Goal: Check status: Check status

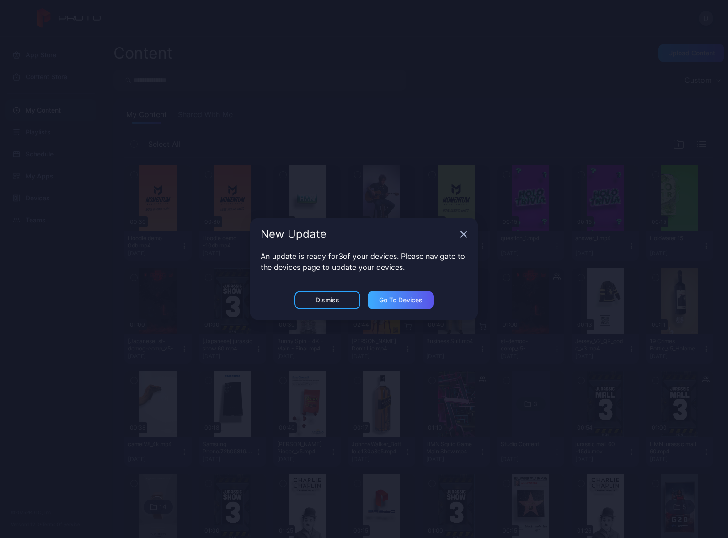
click at [408, 300] on div "Go to devices" at bounding box center [400, 299] width 43 height 7
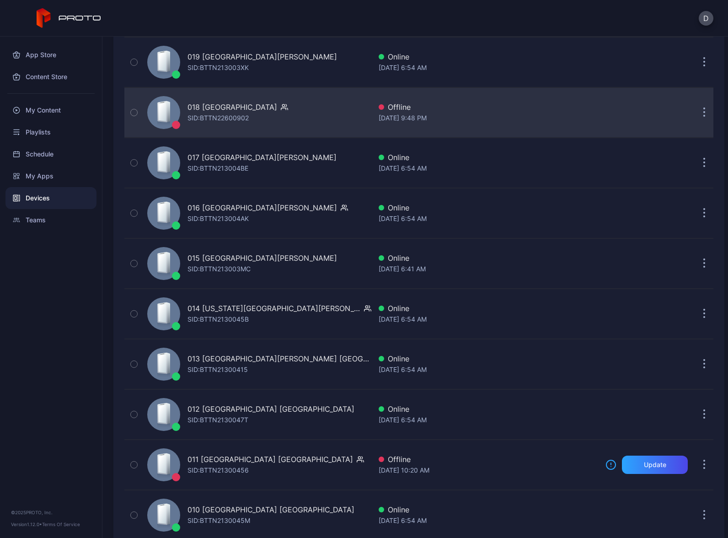
scroll to position [1616, 0]
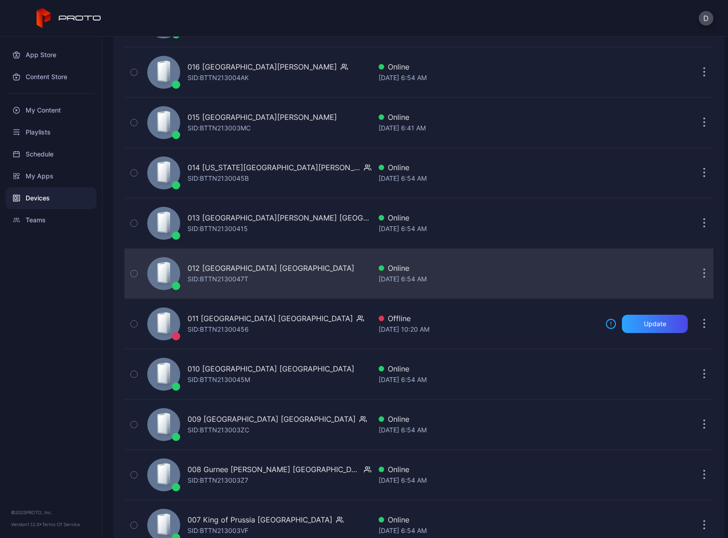
click at [300, 277] on div "012 [GEOGRAPHIC_DATA] [GEOGRAPHIC_DATA] SID: BTTN2130047T" at bounding box center [258, 274] width 228 height 46
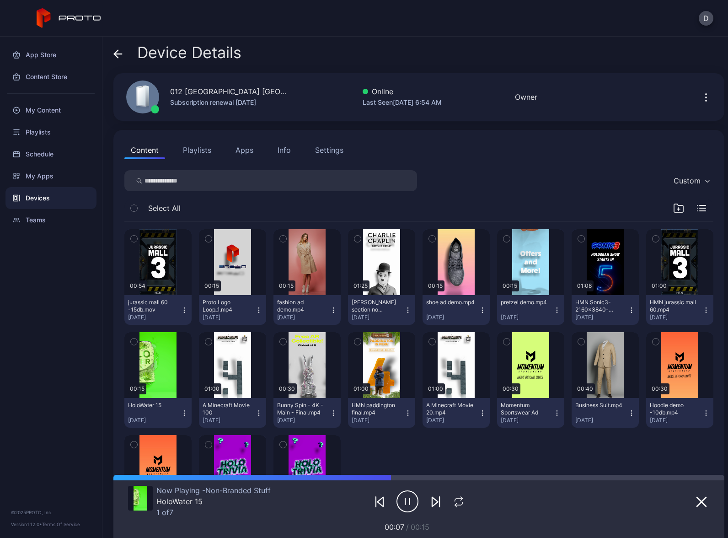
click at [121, 54] on icon at bounding box center [118, 54] width 8 height 0
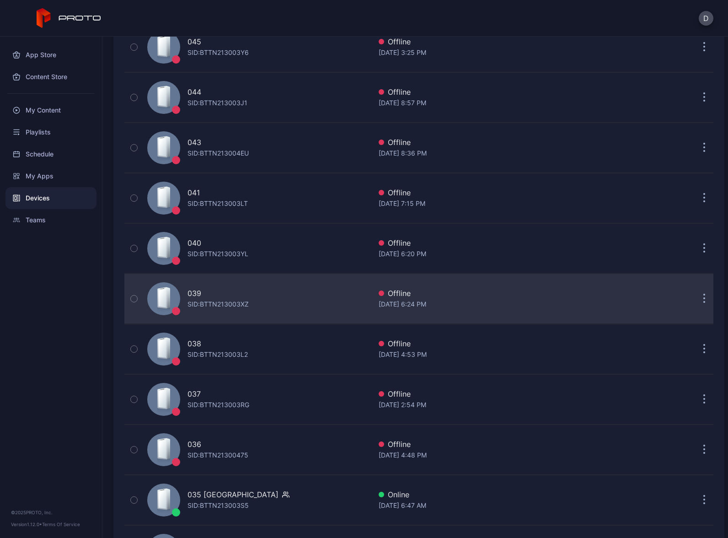
scroll to position [43, 0]
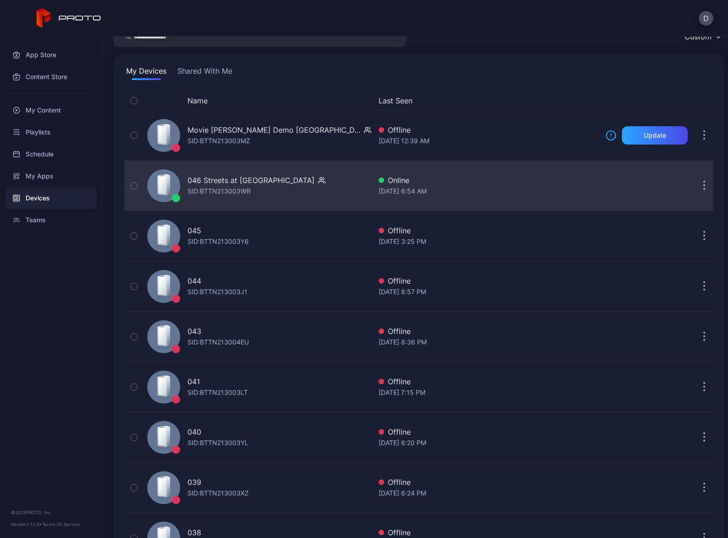
click at [333, 185] on div "046 Streets at Southpoint NC SID: BTTN213003WR" at bounding box center [258, 186] width 228 height 46
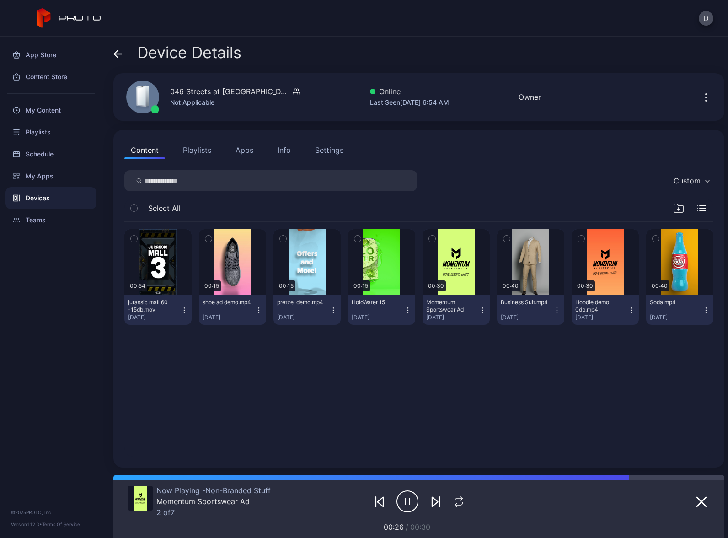
click at [324, 148] on div "Settings" at bounding box center [329, 150] width 28 height 11
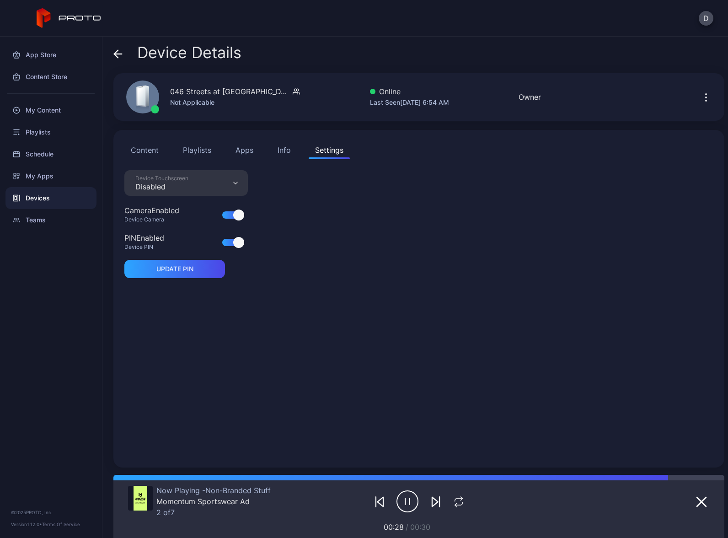
drag, startPoint x: 145, startPoint y: 151, endPoint x: 156, endPoint y: 151, distance: 10.5
click at [145, 151] on button "Content" at bounding box center [144, 150] width 41 height 18
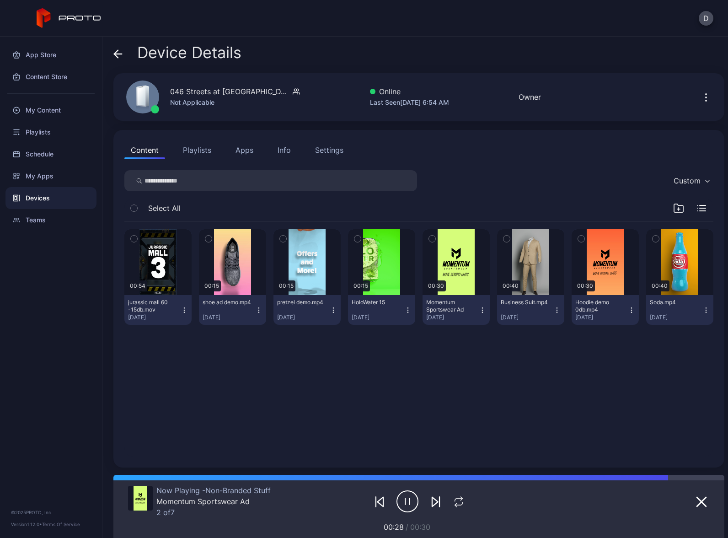
drag, startPoint x: 196, startPoint y: 151, endPoint x: 226, endPoint y: 151, distance: 30.2
click at [196, 151] on button "Playlists" at bounding box center [197, 150] width 41 height 18
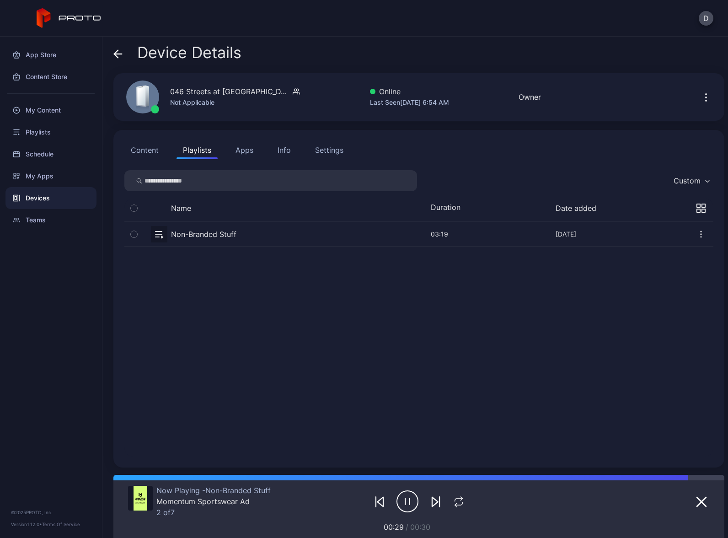
click at [250, 150] on button "Apps" at bounding box center [244, 150] width 31 height 18
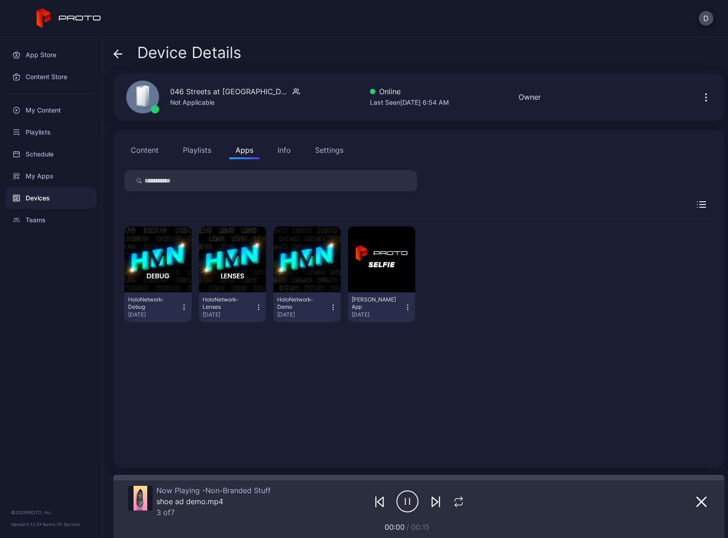
click at [282, 150] on div "Info" at bounding box center [284, 150] width 13 height 11
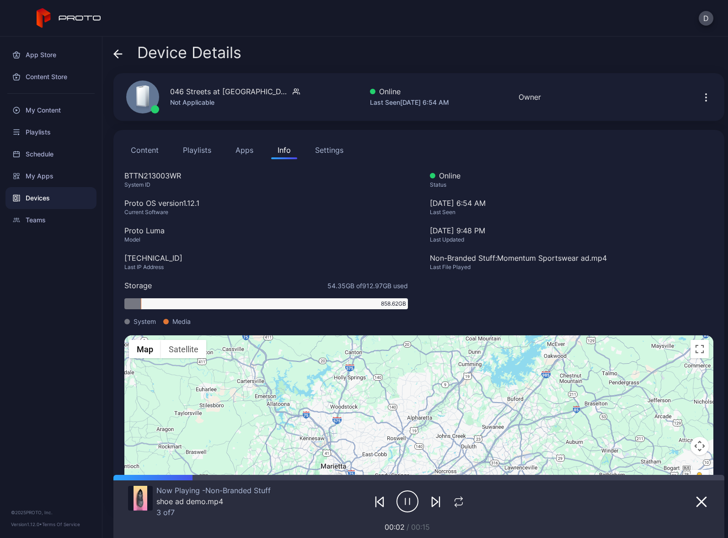
click at [141, 149] on button "Content" at bounding box center [144, 150] width 41 height 18
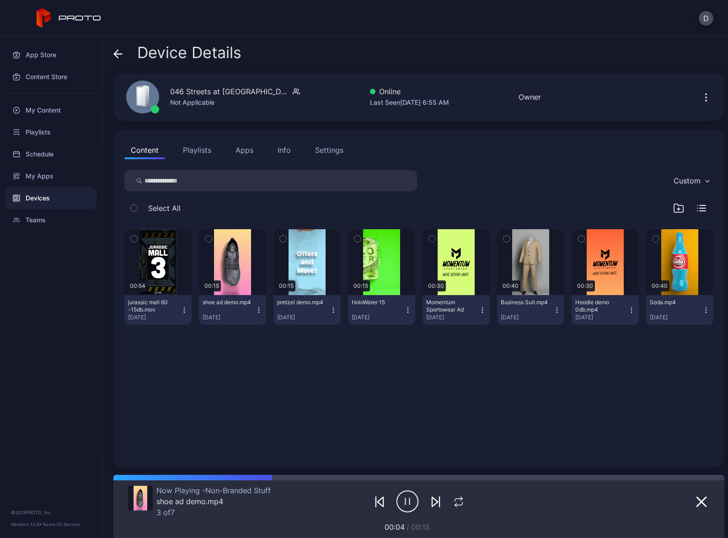
click at [119, 53] on icon at bounding box center [117, 53] width 9 height 9
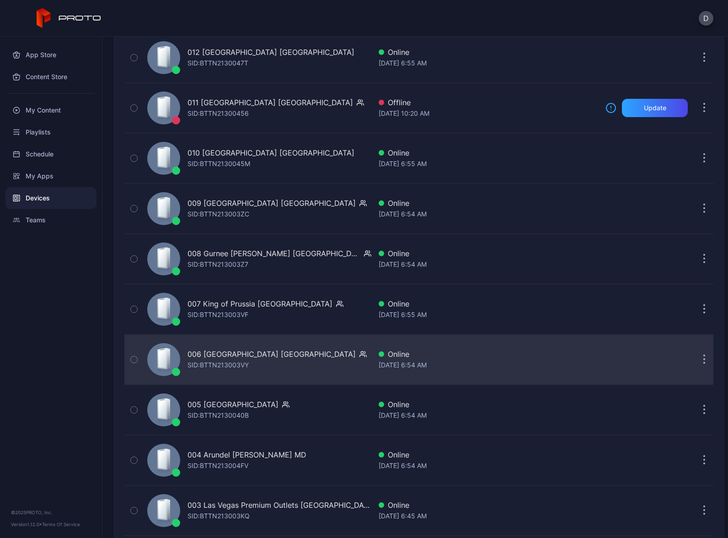
scroll to position [1999, 0]
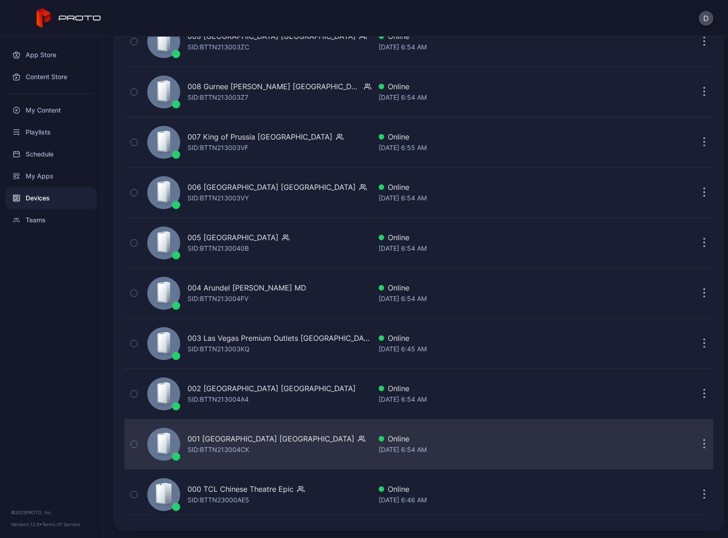
click at [326, 445] on div "001 Del Amo Fashion Center CA SID: BTTN213004CK" at bounding box center [258, 444] width 228 height 46
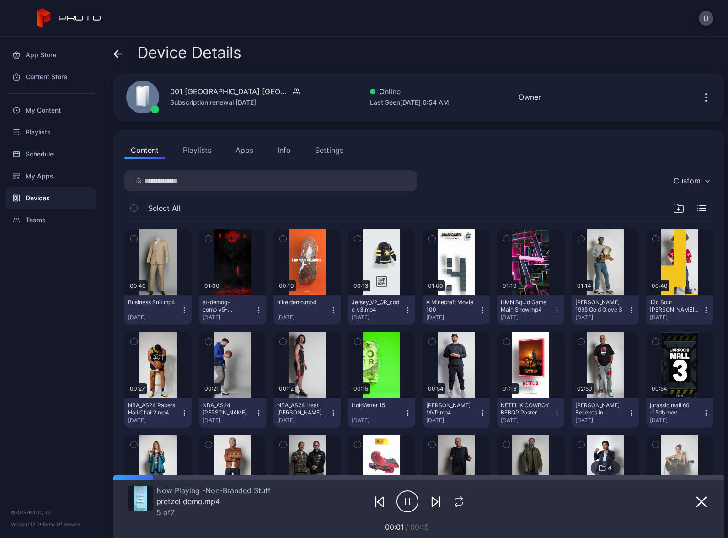
click at [124, 58] on div "Device Details" at bounding box center [177, 55] width 128 height 22
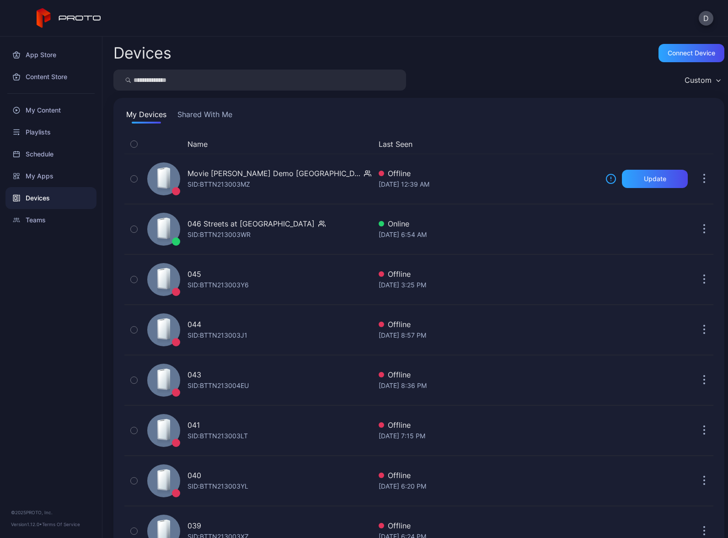
scroll to position [1999, 0]
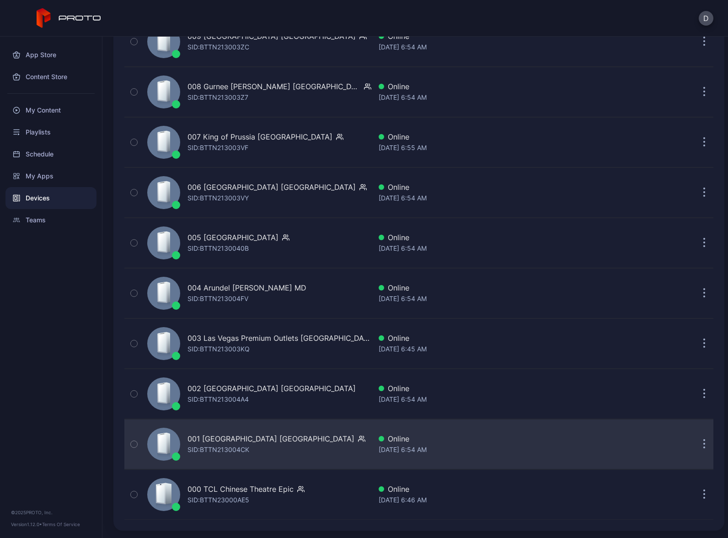
click at [329, 448] on div "001 Del Amo Fashion Center CA SID: BTTN213004CK" at bounding box center [258, 444] width 228 height 46
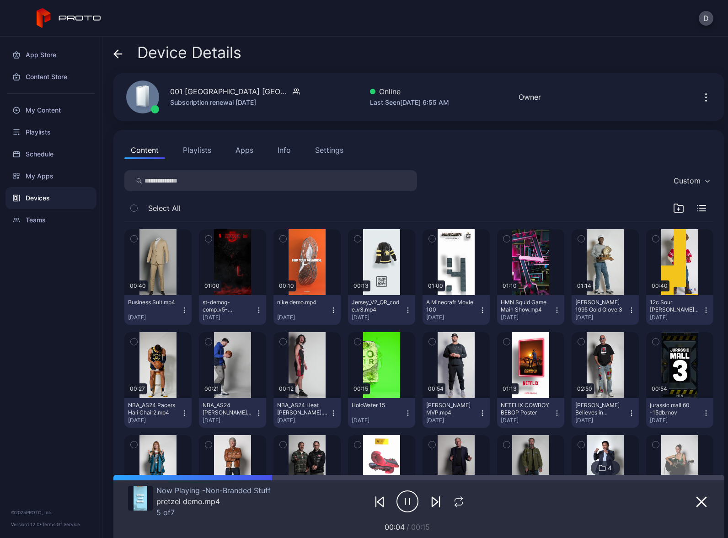
click at [115, 52] on icon at bounding box center [117, 53] width 9 height 9
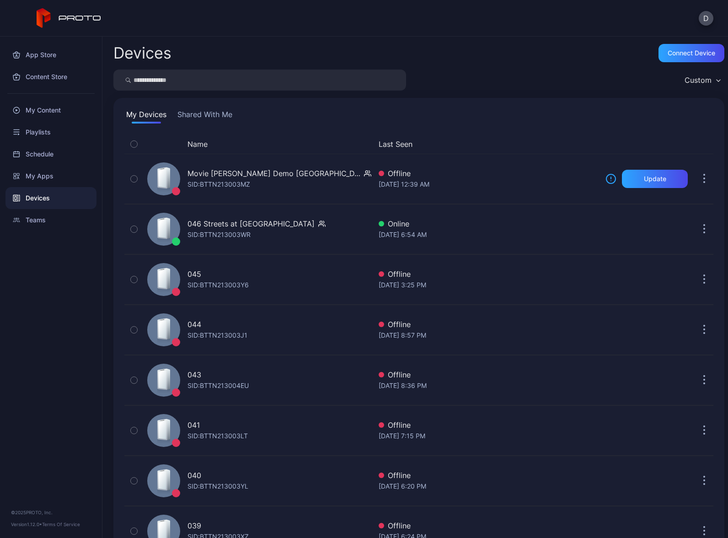
scroll to position [1999, 0]
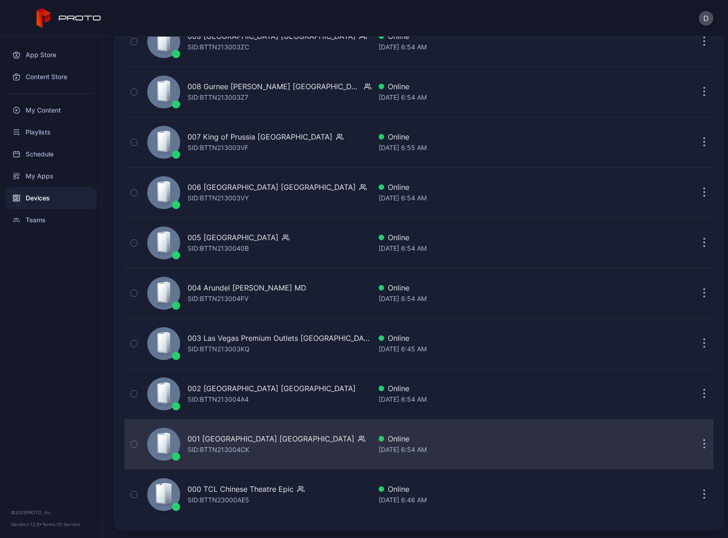
click at [333, 450] on div "001 Del Amo Fashion Center CA SID: BTTN213004CK" at bounding box center [258, 444] width 228 height 46
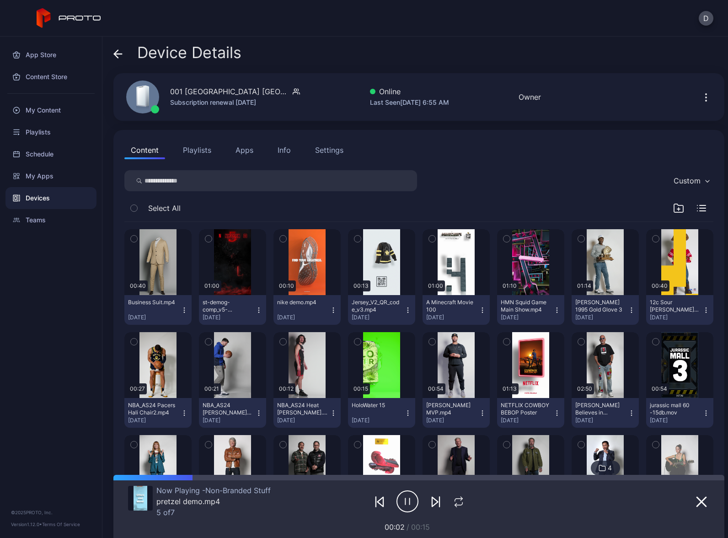
click at [701, 98] on icon "button" at bounding box center [706, 97] width 11 height 11
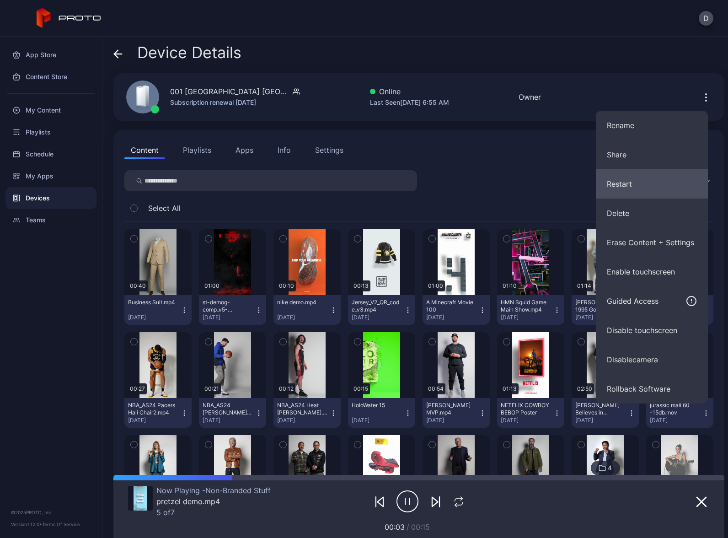
click at [658, 181] on button "Restart" at bounding box center [652, 183] width 112 height 29
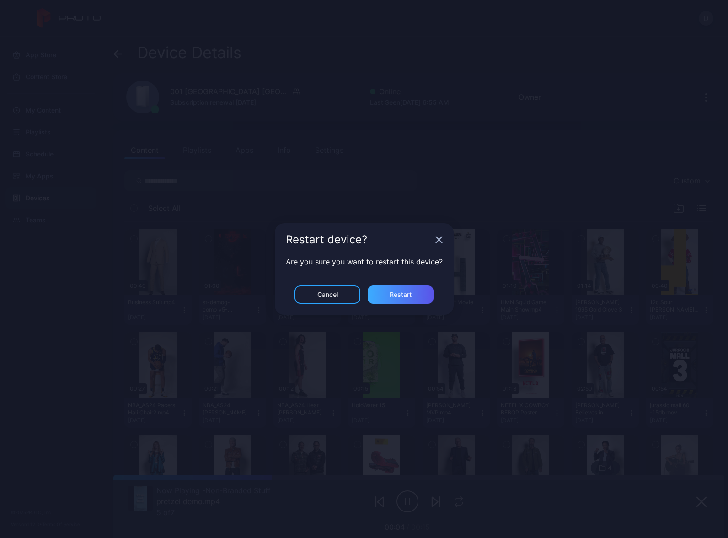
click at [416, 294] on div "Restart" at bounding box center [401, 294] width 66 height 18
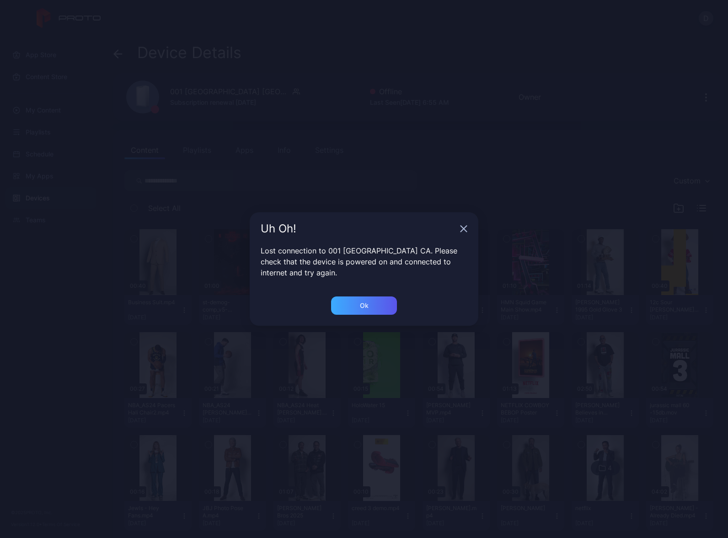
click at [377, 309] on div "Ok" at bounding box center [364, 305] width 66 height 18
click at [348, 314] on div "Ok" at bounding box center [364, 305] width 66 height 18
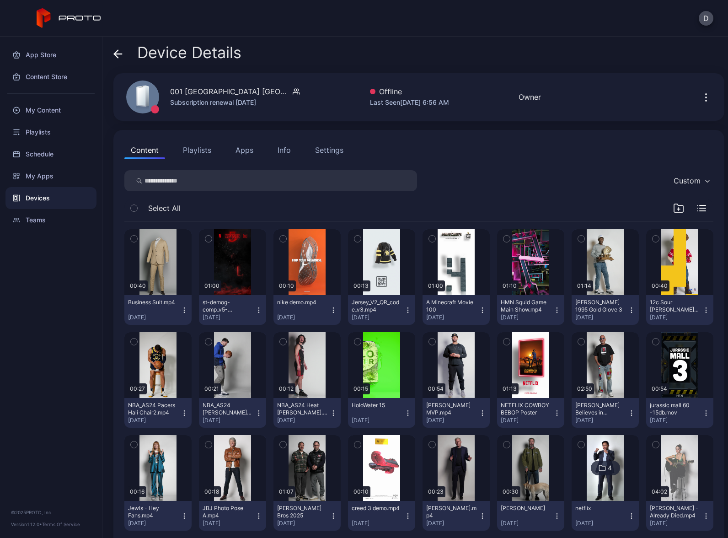
click at [269, 46] on div "Device Details" at bounding box center [418, 55] width 611 height 22
click at [113, 54] on icon at bounding box center [117, 53] width 9 height 9
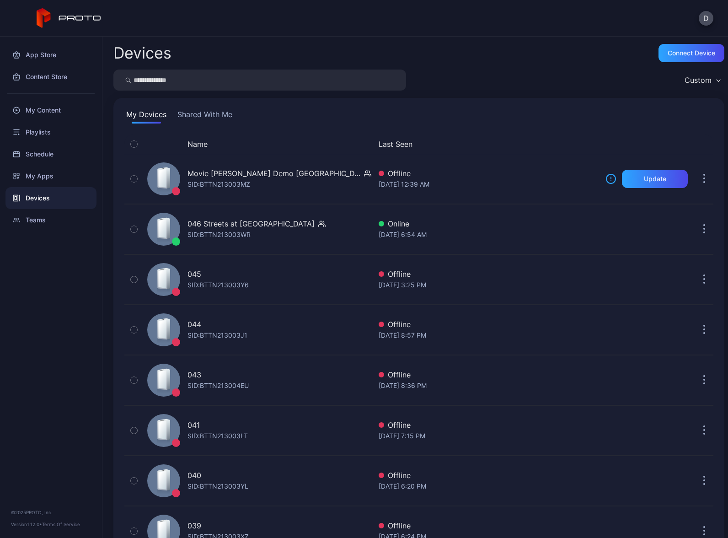
scroll to position [1999, 0]
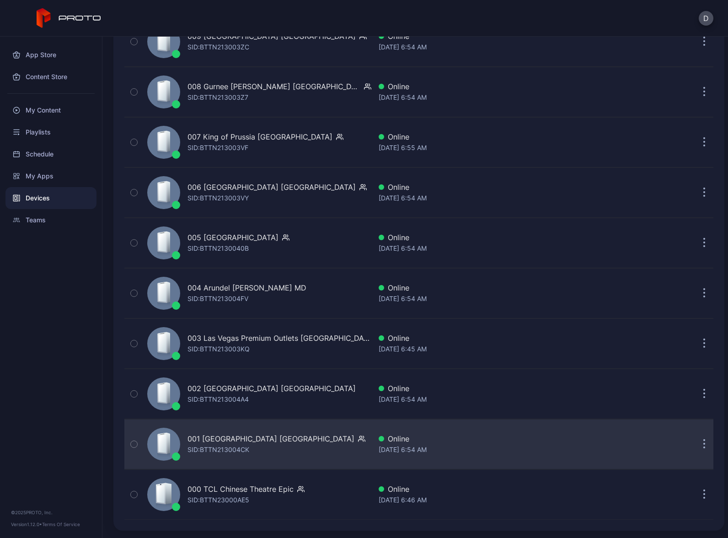
click at [325, 448] on div "001 Del Amo Fashion Center CA SID: BTTN213004CK" at bounding box center [258, 444] width 228 height 46
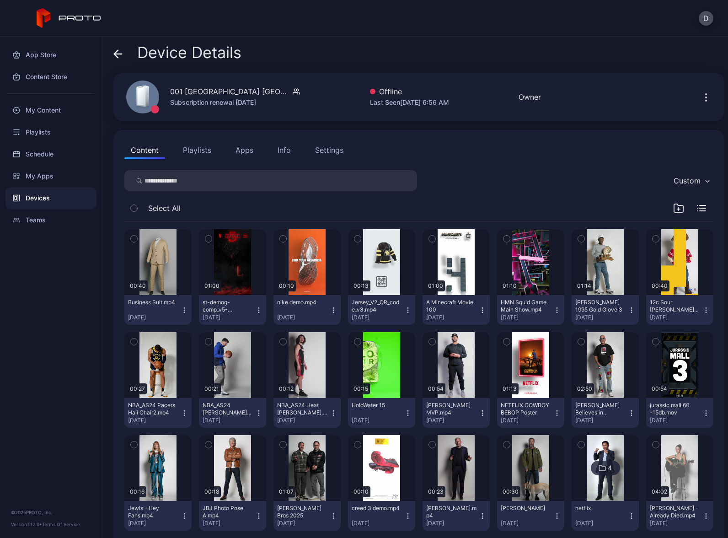
click at [201, 151] on button "Playlists" at bounding box center [197, 150] width 41 height 18
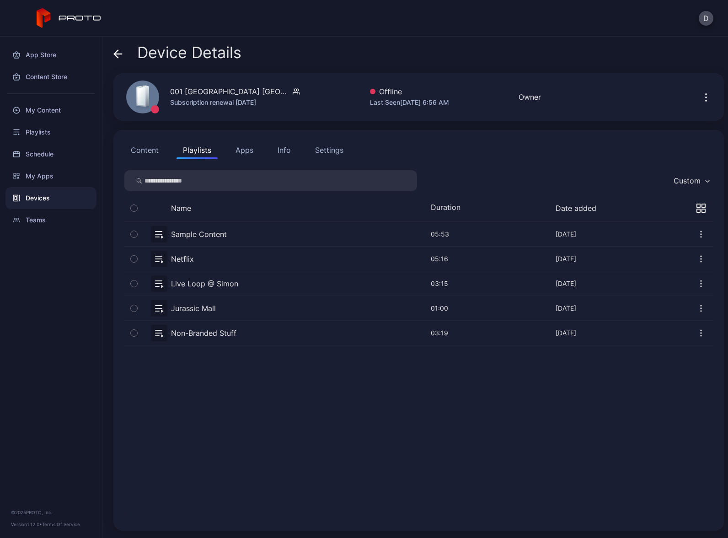
click at [257, 333] on button "button" at bounding box center [418, 333] width 589 height 24
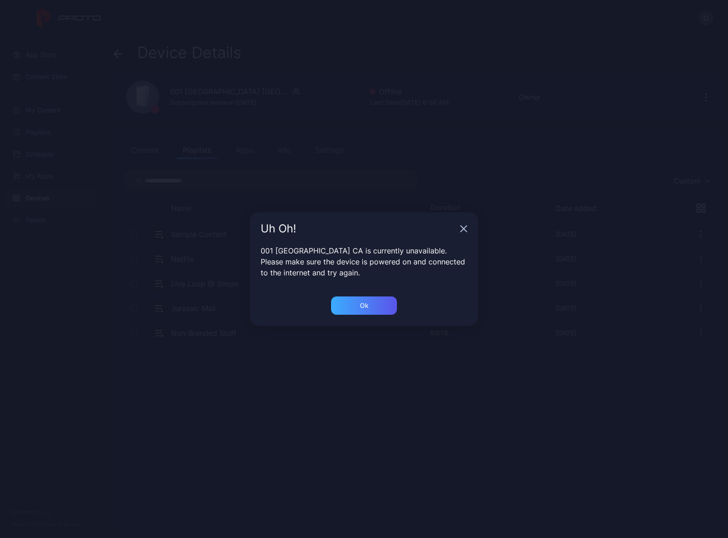
click at [345, 310] on div "Ok" at bounding box center [364, 305] width 66 height 18
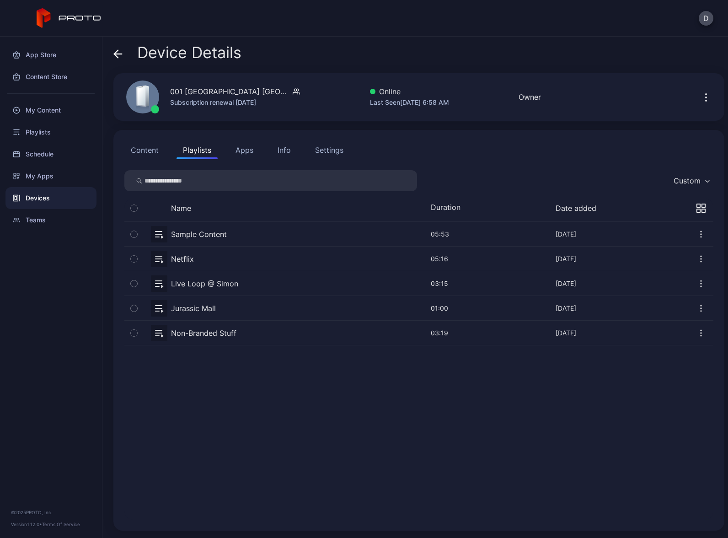
click at [261, 334] on button "button" at bounding box center [418, 333] width 589 height 24
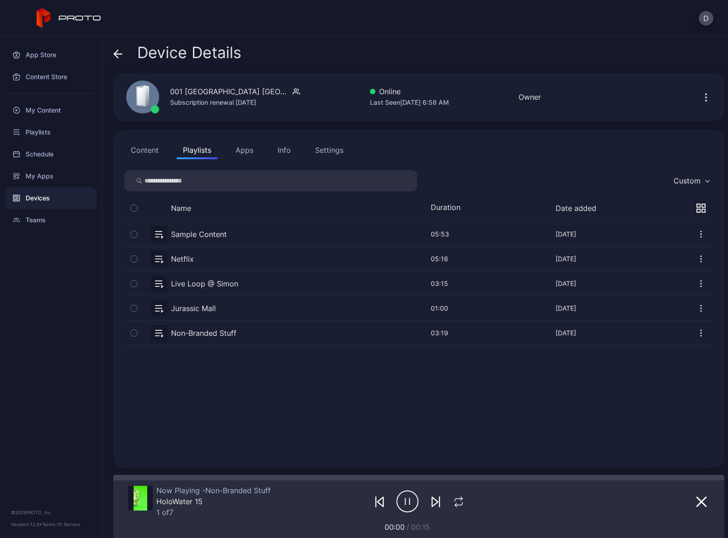
click at [118, 54] on icon at bounding box center [118, 54] width 8 height 0
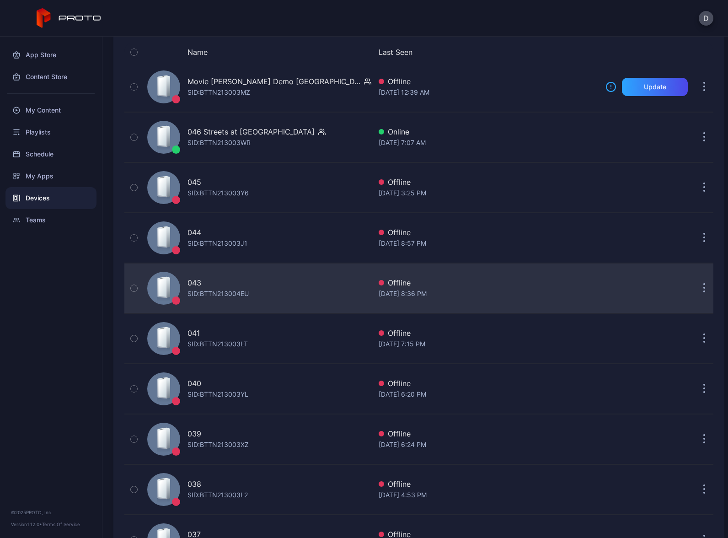
scroll to position [98, 0]
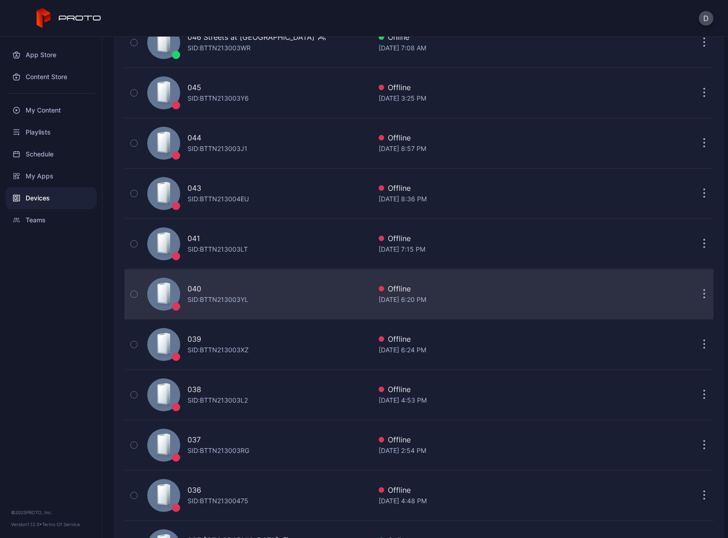
scroll to position [181, 0]
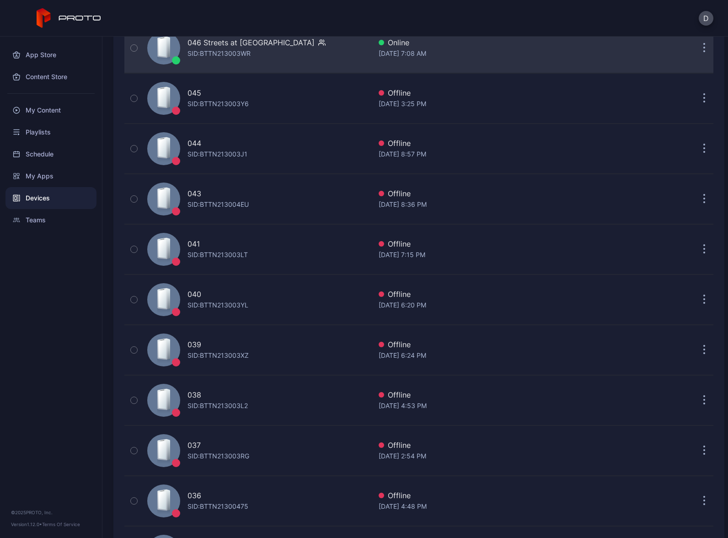
click at [270, 51] on div "046 Streets at Southpoint NC SID: BTTN213003WR" at bounding box center [257, 48] width 138 height 22
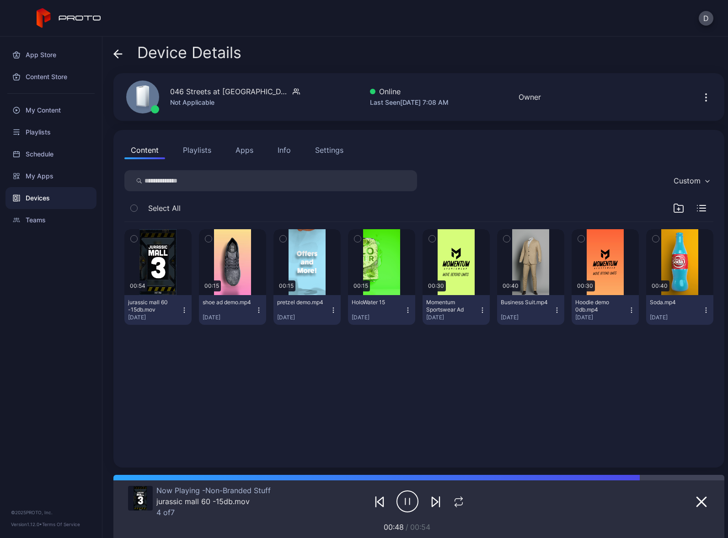
click at [120, 54] on icon at bounding box center [118, 54] width 8 height 0
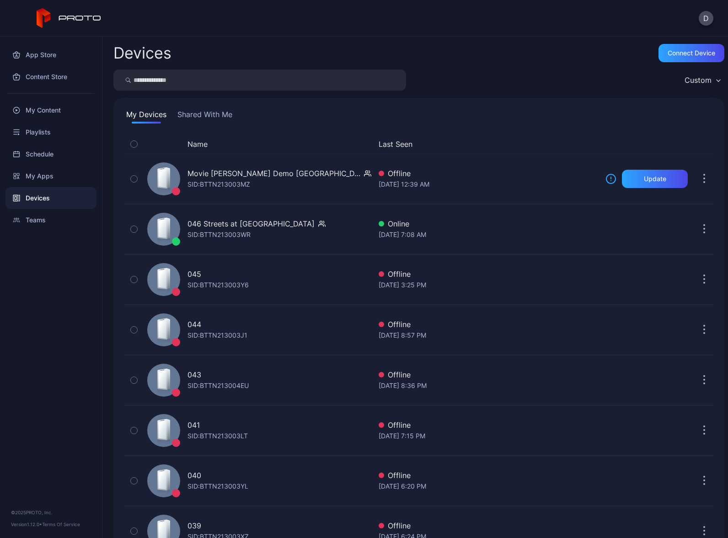
scroll to position [181, 0]
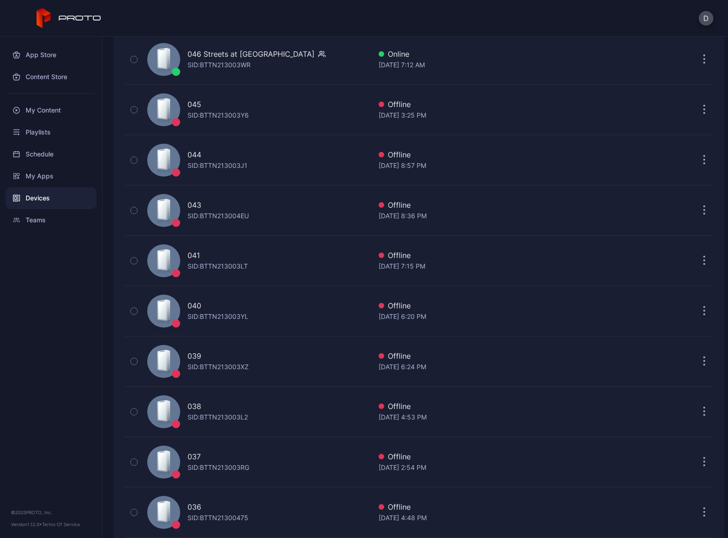
scroll to position [178, 0]
